Goal: Navigation & Orientation: Find specific page/section

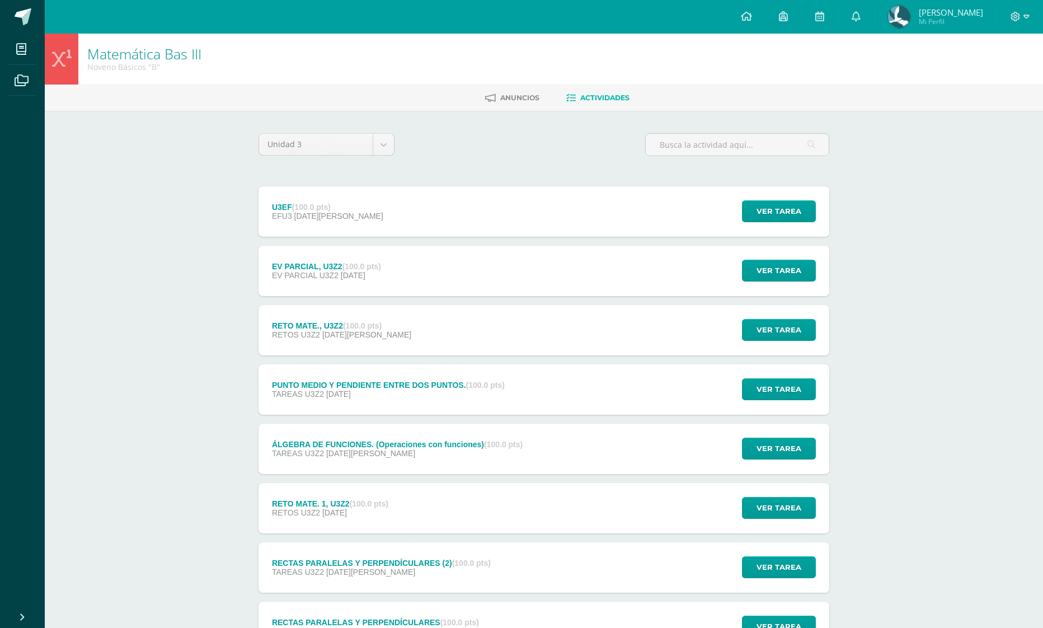
click at [379, 157] on div "Unidad 3 Unidad 1 Unidad 2 Unidad 3 Unidad 4" at bounding box center [326, 149] width 145 height 32
click at [369, 141] on body "Mis cursos Archivos Cerrar panel Artes Plásticas Bas III Noveno Básicos "B" Bio…" at bounding box center [521, 420] width 1043 height 841
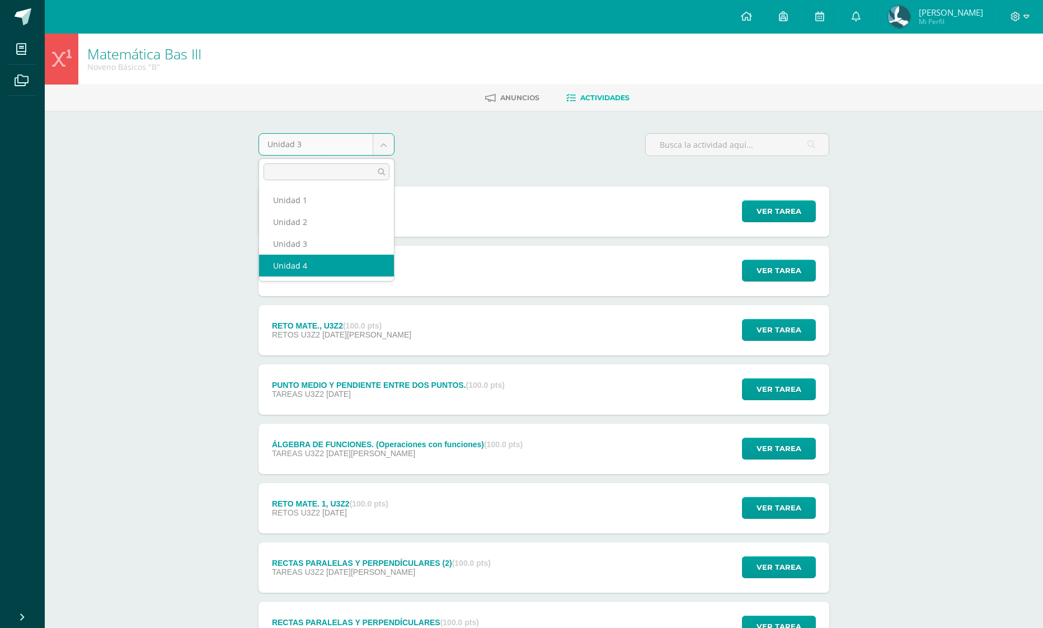
select select "Unidad 4"
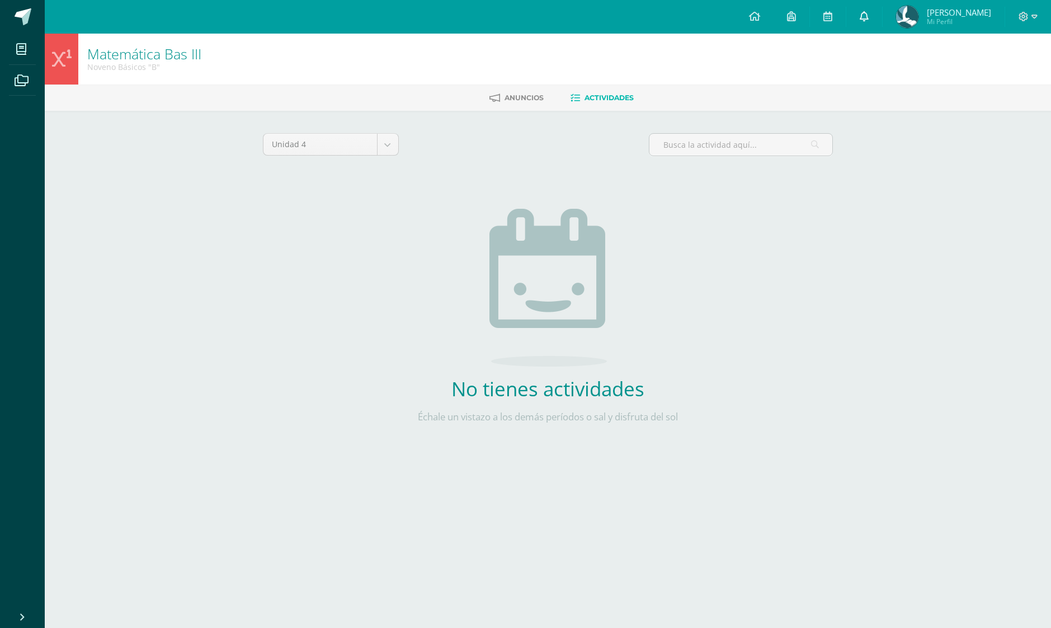
click at [865, 6] on link at bounding box center [865, 17] width 36 height 34
